Goal: Communication & Community: Answer question/provide support

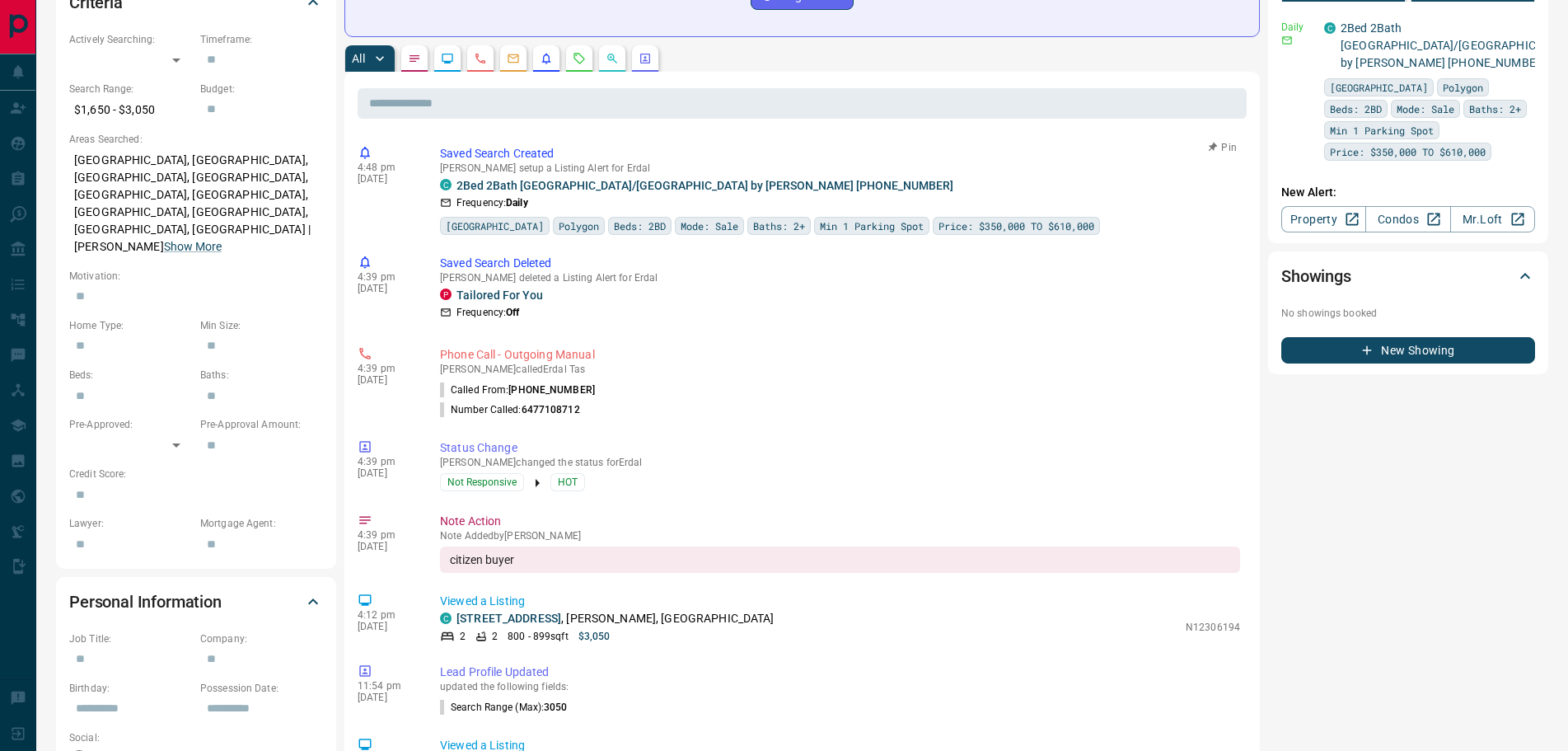
scroll to position [495, 0]
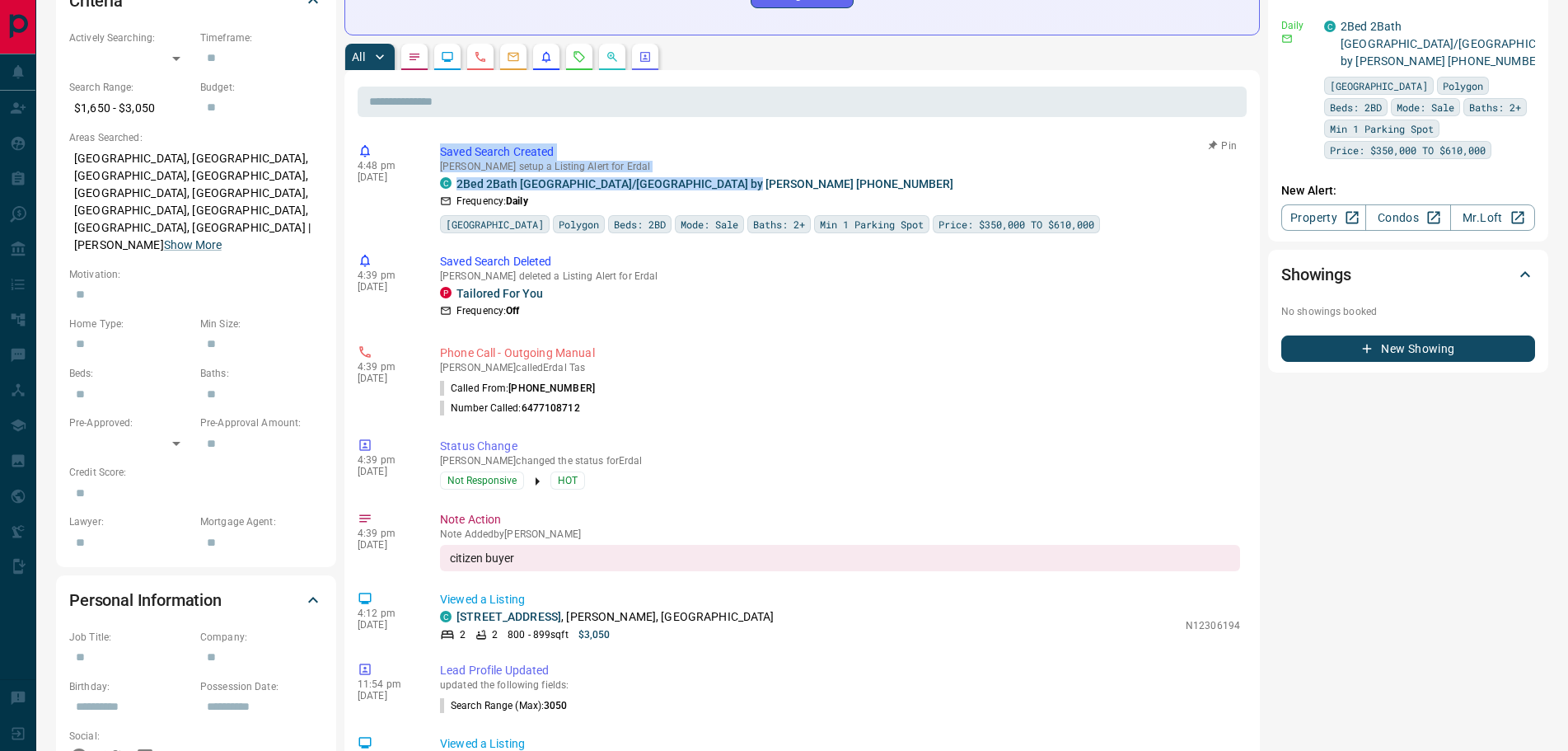
drag, startPoint x: 749, startPoint y: 184, endPoint x: 435, endPoint y: 157, distance: 315.2
click at [435, 157] on div "4:48 pm [DATE] Saved Search Created [PERSON_NAME] setup a Listing Alert for Erd…" at bounding box center [802, 188] width 889 height 100
copy div "Saved Search Created [PERSON_NAME] setup a Listing Alert for Erdal C 2Bed 2Bath…"
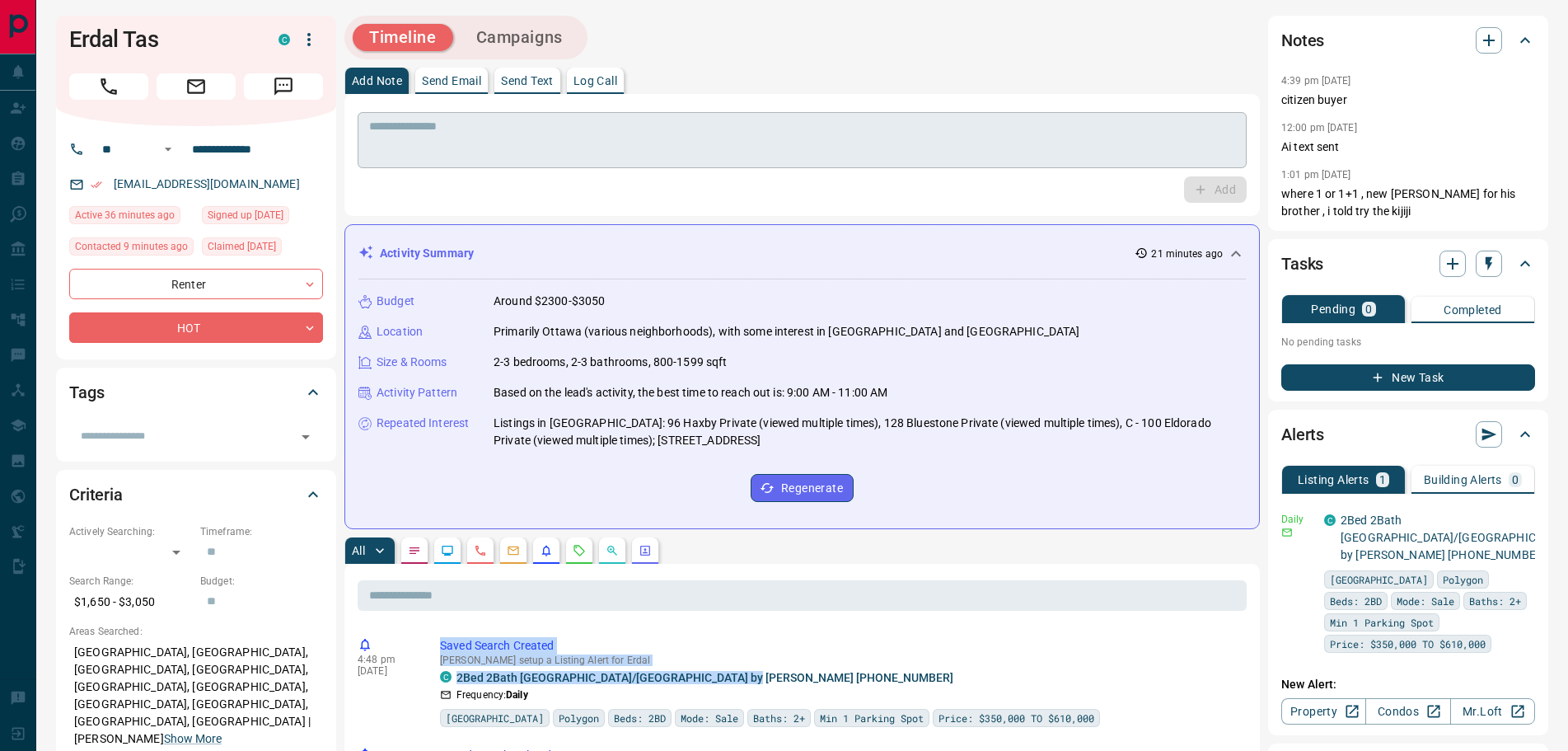
scroll to position [0, 0]
click at [448, 138] on textarea at bounding box center [802, 142] width 866 height 42
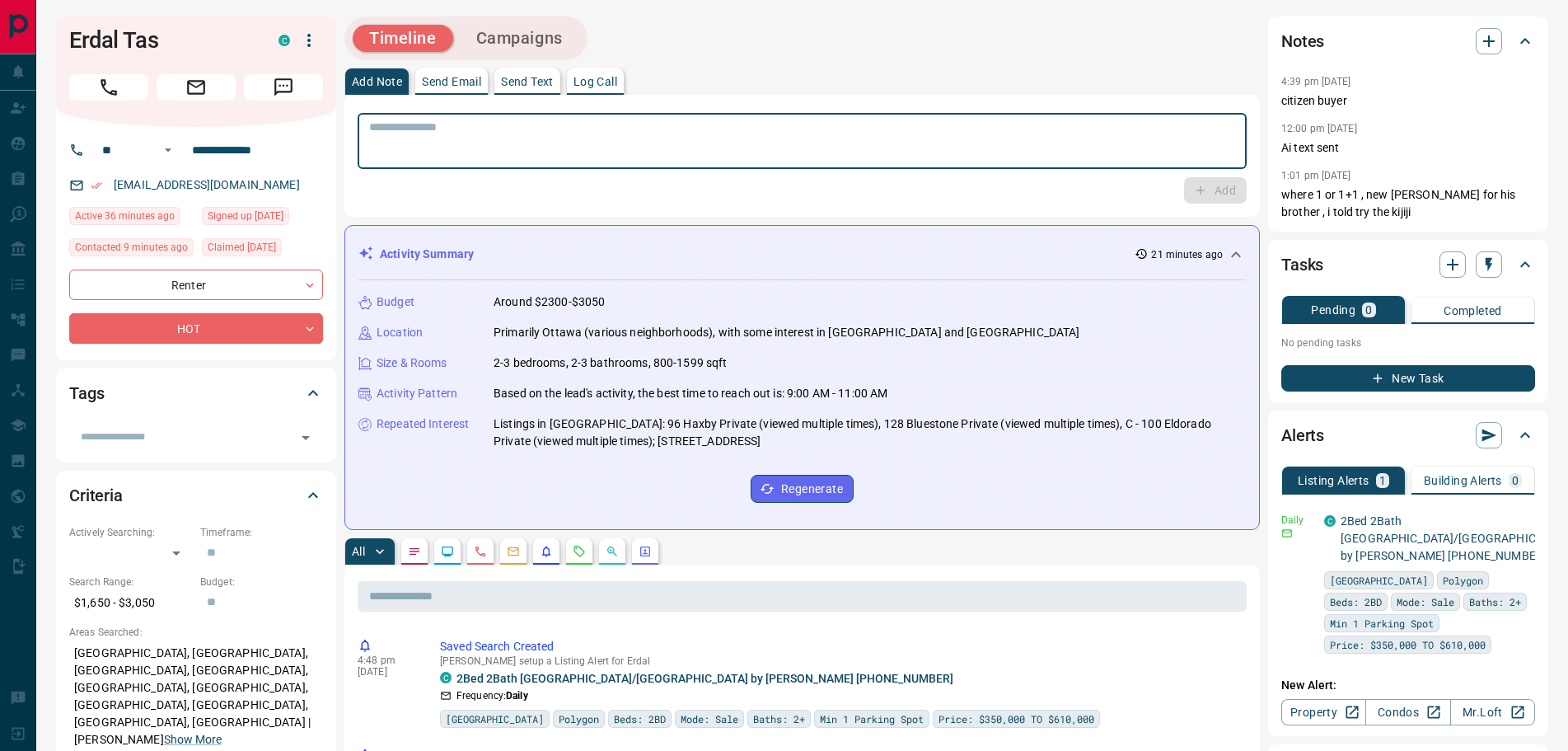
paste textarea "**********"
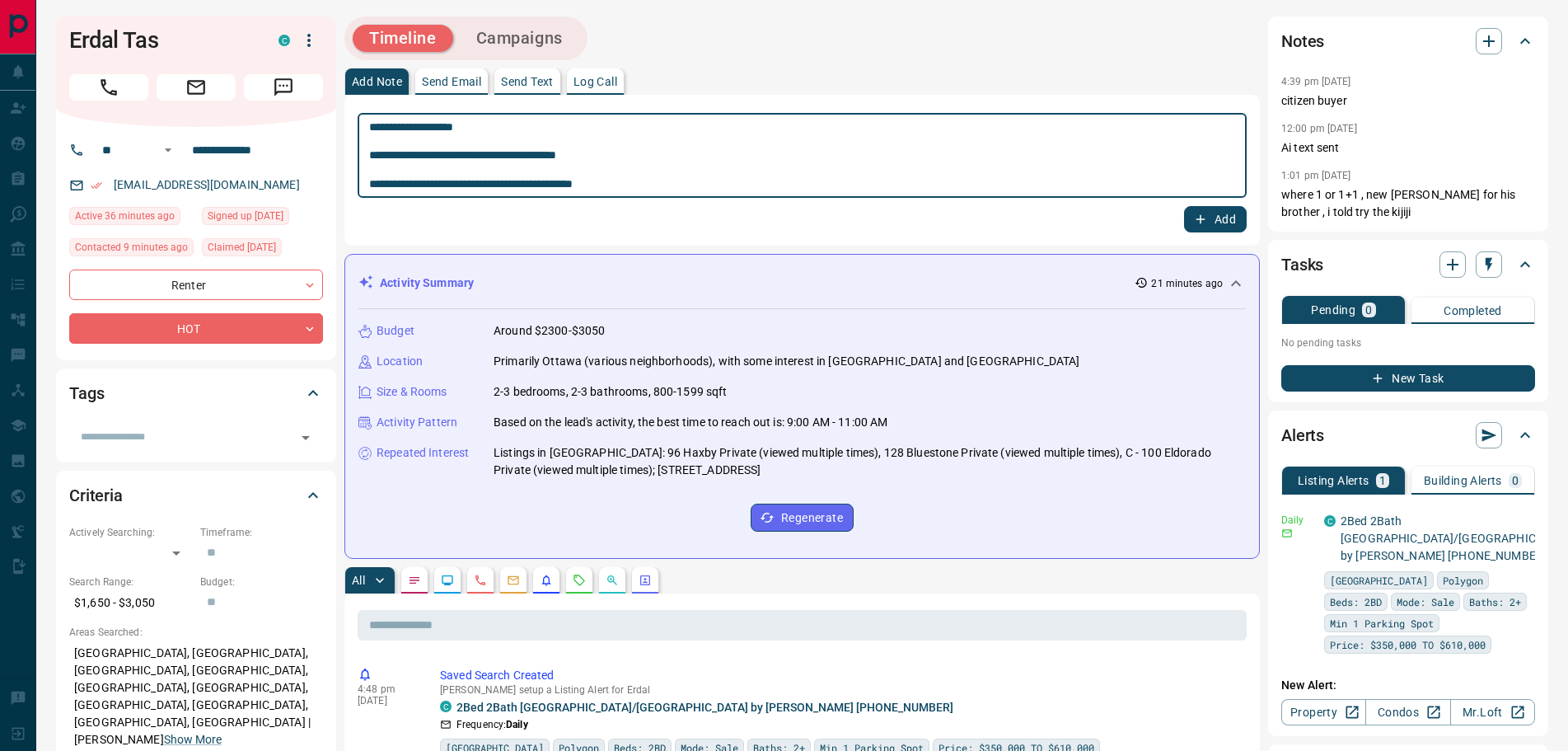
type textarea "**********"
click at [1212, 220] on button "Add" at bounding box center [1215, 219] width 63 height 26
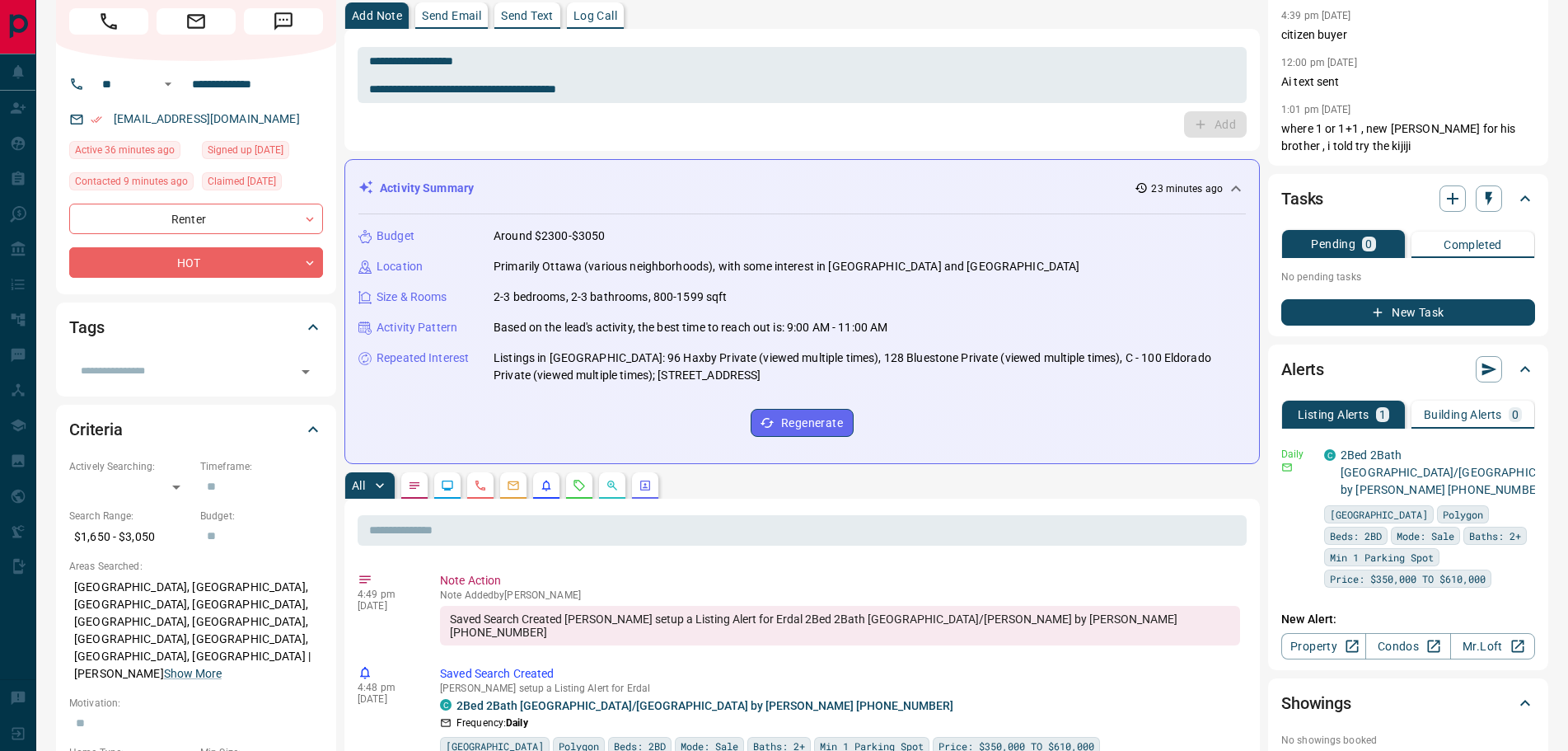
scroll to position [165, 0]
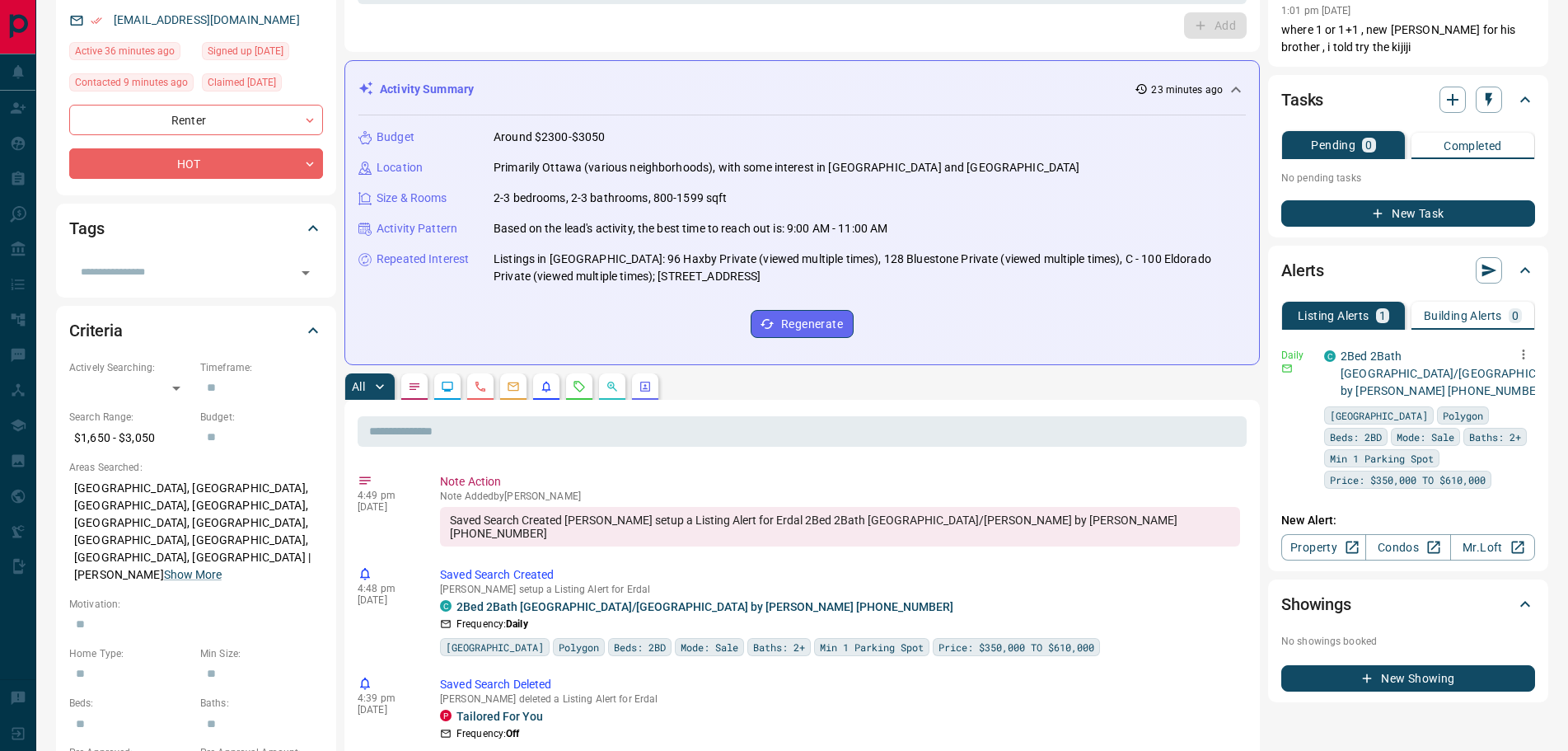
click at [1525, 358] on icon "button" at bounding box center [1524, 355] width 15 height 15
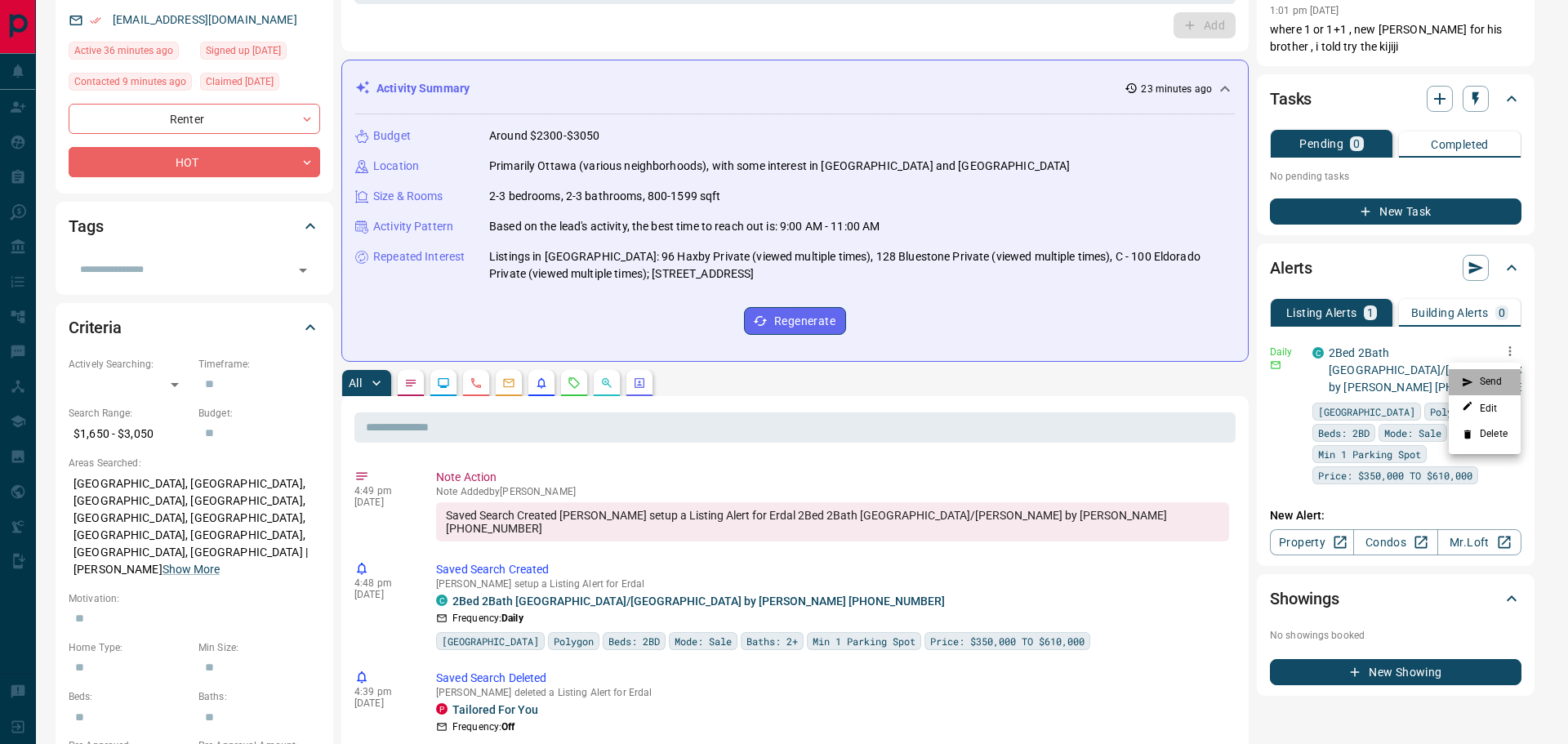
click at [1492, 381] on li "Send" at bounding box center [1484, 381] width 72 height 26
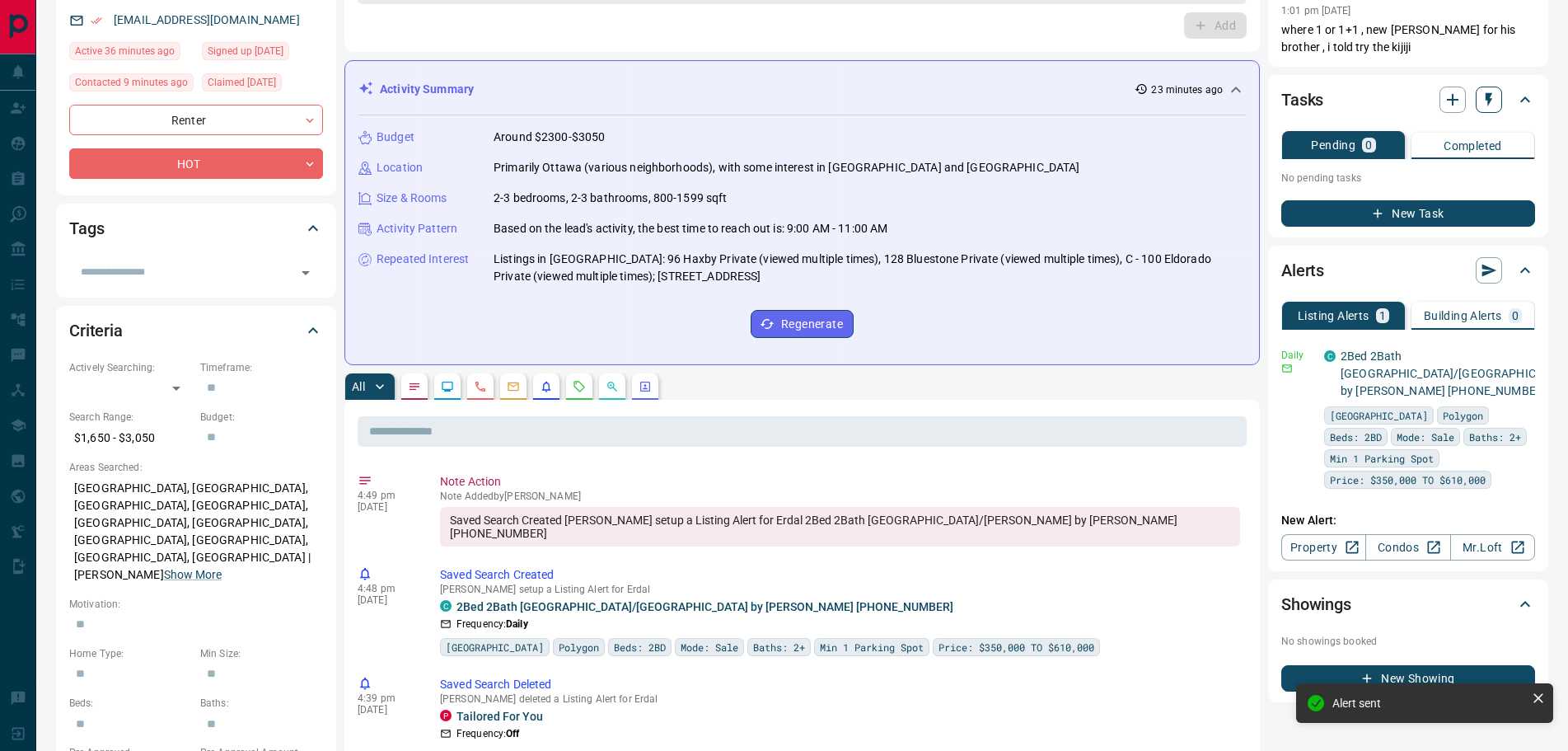
click at [1492, 98] on icon "button" at bounding box center [1489, 100] width 17 height 17
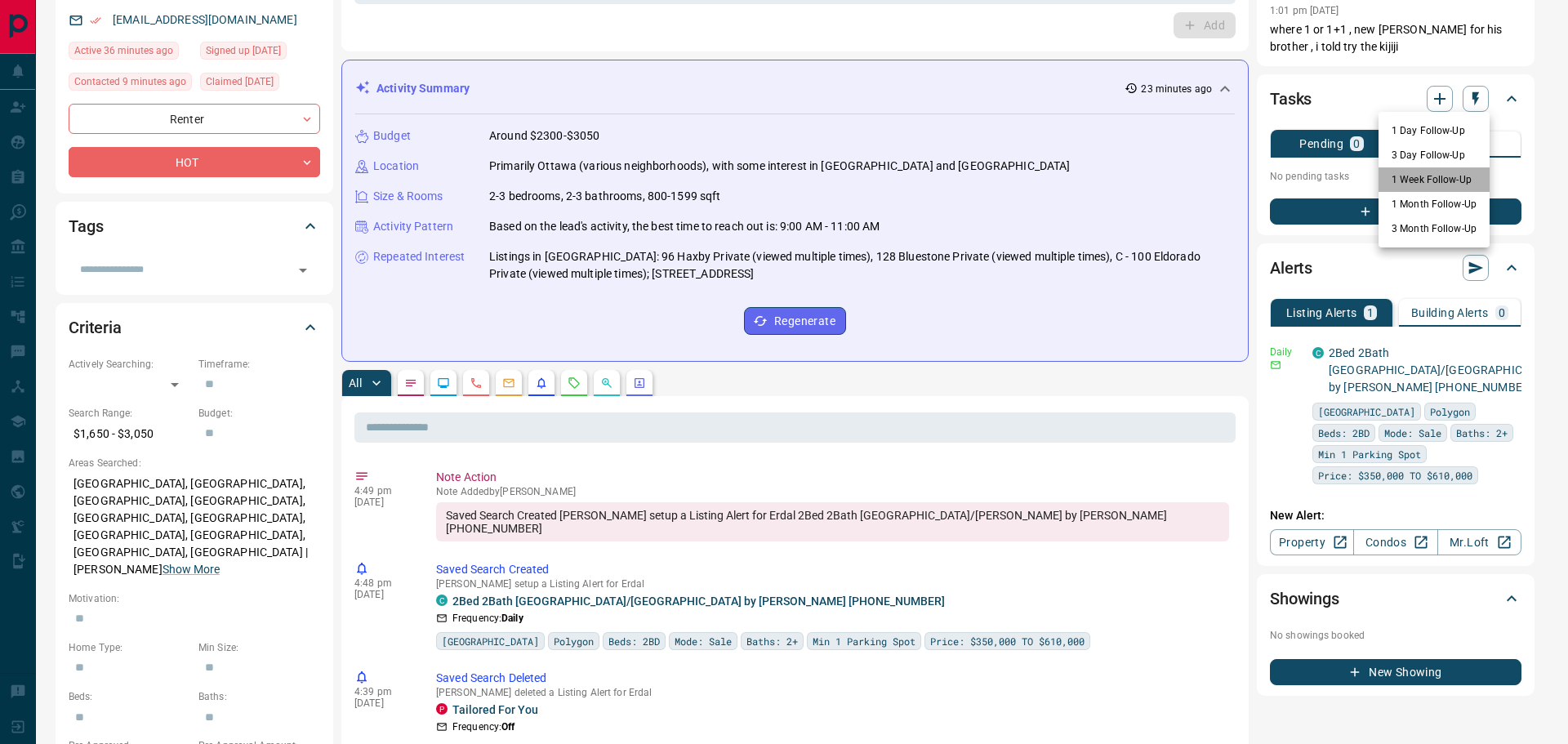
click at [1431, 181] on li "1 Week Follow-Up" at bounding box center [1434, 179] width 111 height 24
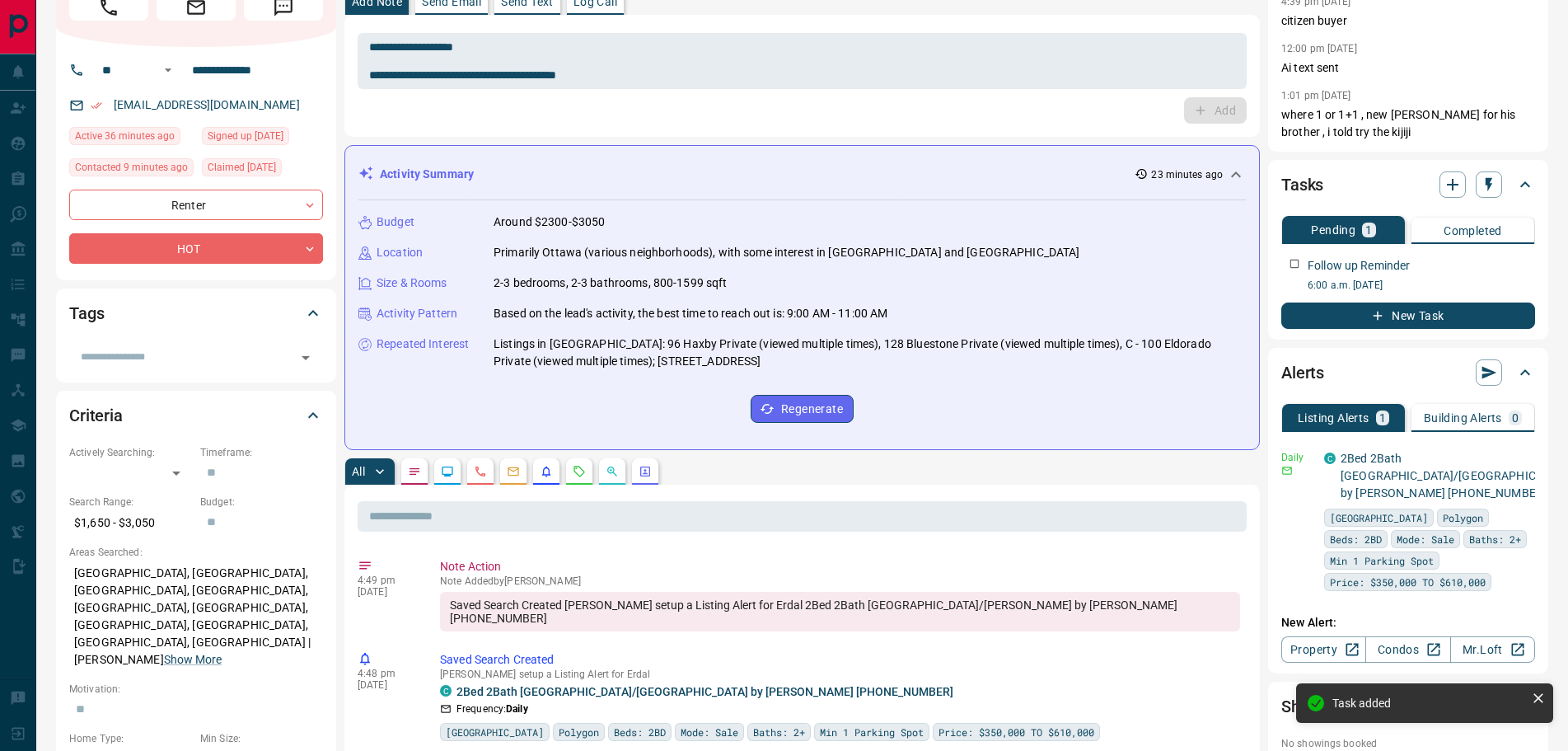
scroll to position [0, 0]
